Goal: Find specific page/section: Find specific page/section

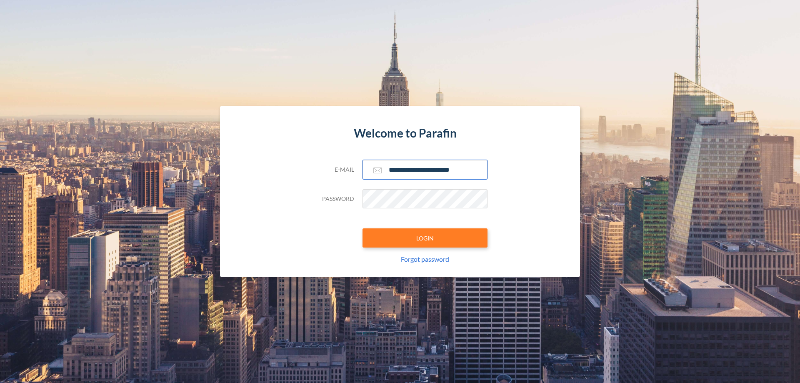
type input "**********"
click at [425, 238] on button "LOGIN" at bounding box center [425, 237] width 125 height 19
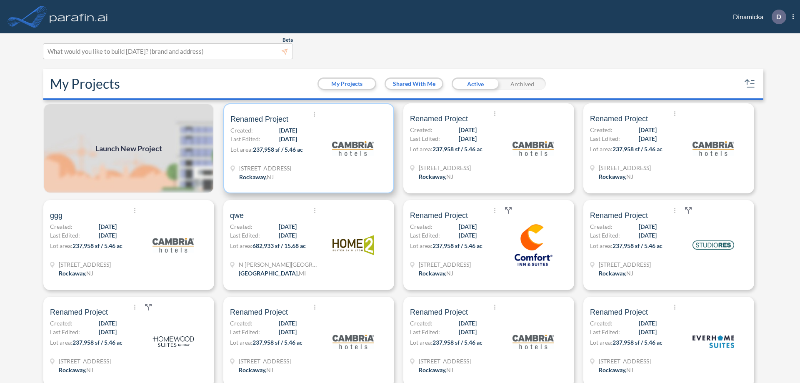
scroll to position [2, 0]
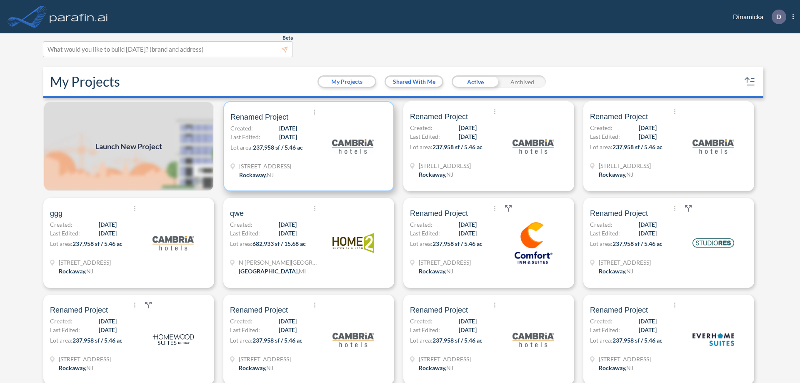
click at [307, 146] on p "Lot area: 237,958 sf / 5.46 ac" at bounding box center [275, 149] width 88 height 12
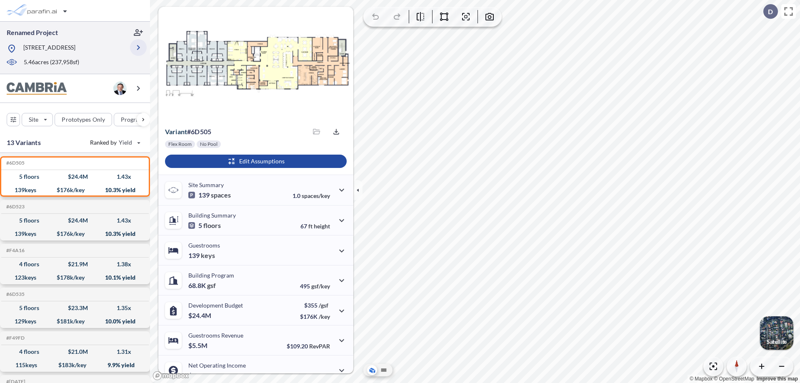
click at [138, 48] on icon "button" at bounding box center [138, 48] width 10 height 10
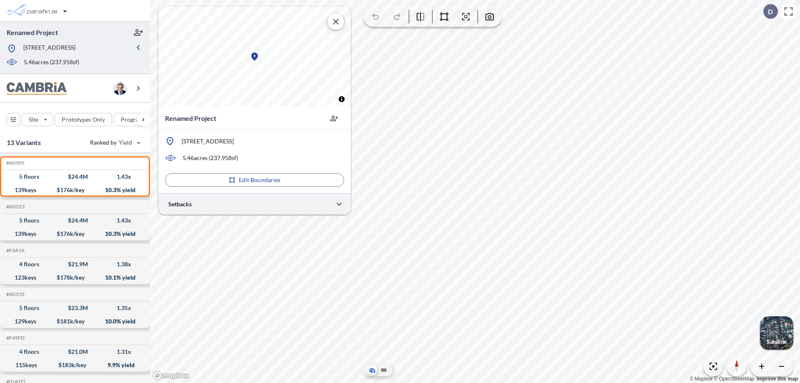
click at [255, 204] on div at bounding box center [254, 203] width 193 height 21
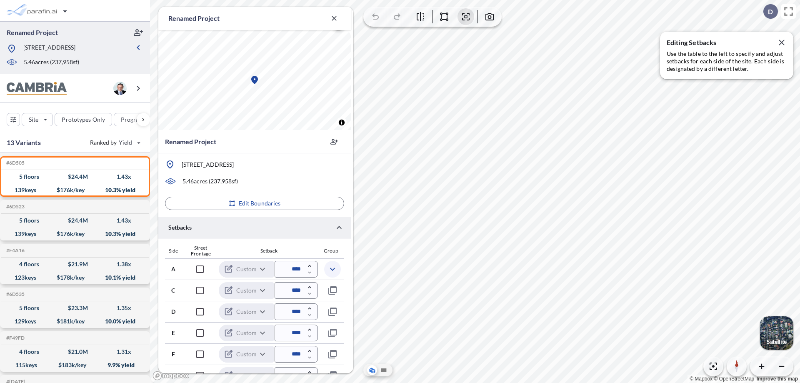
scroll to position [204, 0]
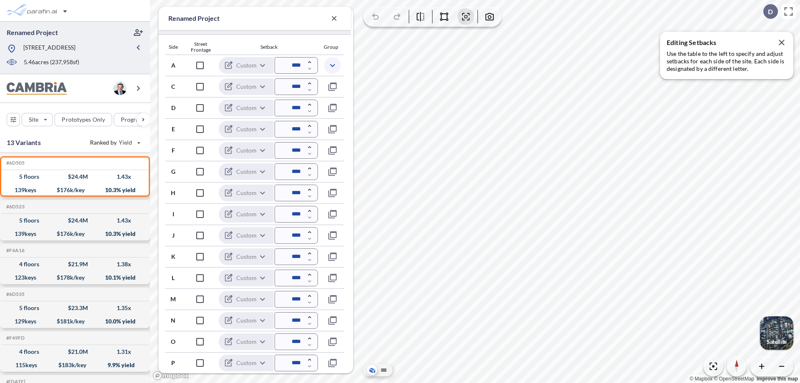
click at [332, 65] on icon "button" at bounding box center [333, 65] width 10 height 10
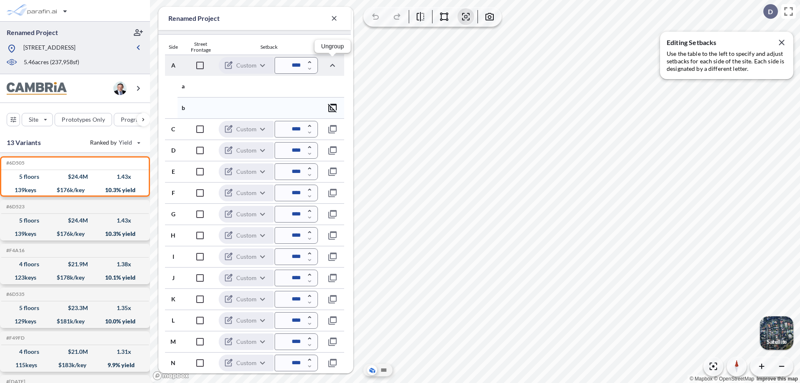
scroll to position [246, 0]
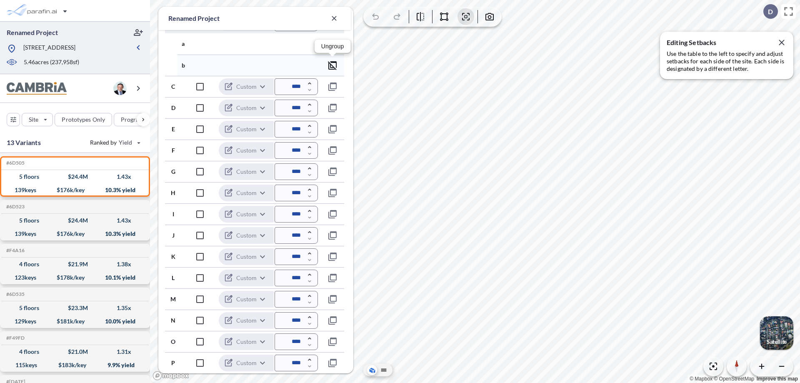
click at [333, 65] on icon "button" at bounding box center [333, 65] width 10 height 10
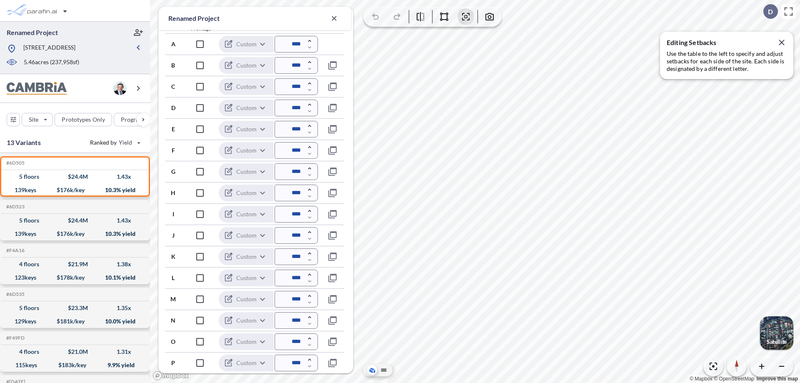
scroll to position [225, 0]
